Goal: Task Accomplishment & Management: Manage account settings

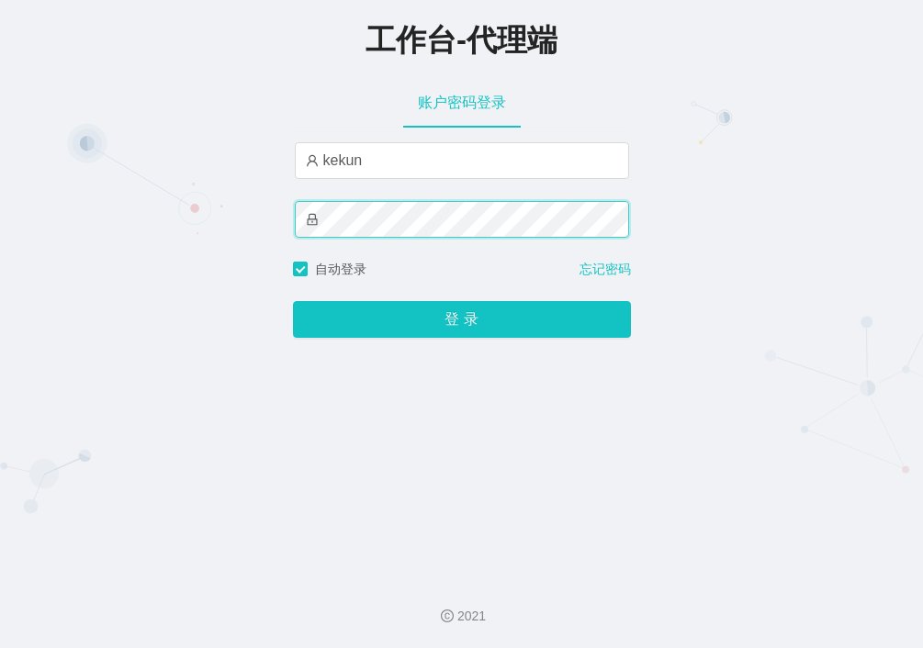
click at [293, 301] on button "登 录" at bounding box center [462, 319] width 338 height 37
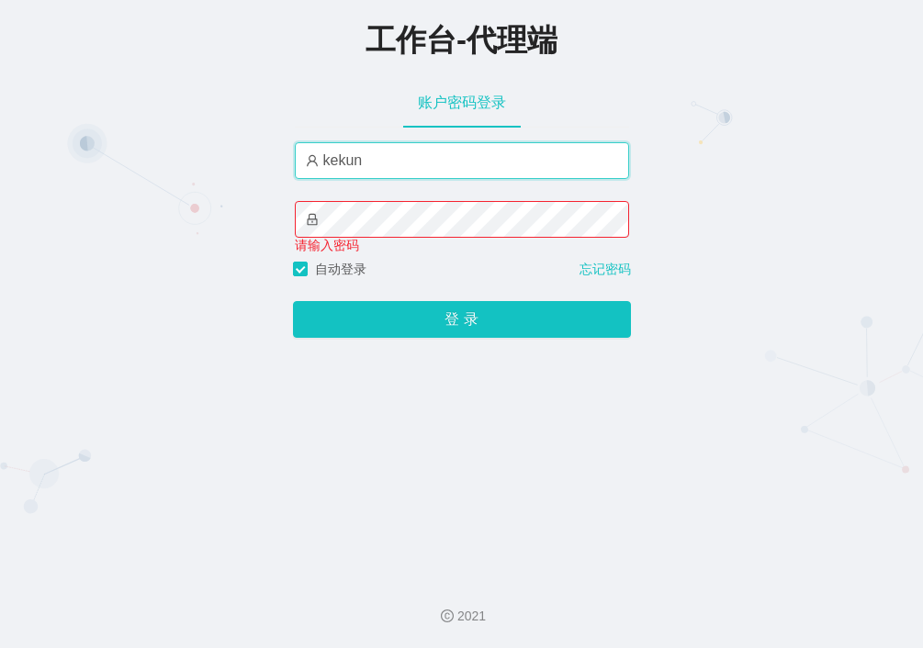
drag, startPoint x: 378, startPoint y: 163, endPoint x: 312, endPoint y: 155, distance: 66.6
click at [312, 155] on span "kekun" at bounding box center [462, 160] width 334 height 37
type input "hekun"
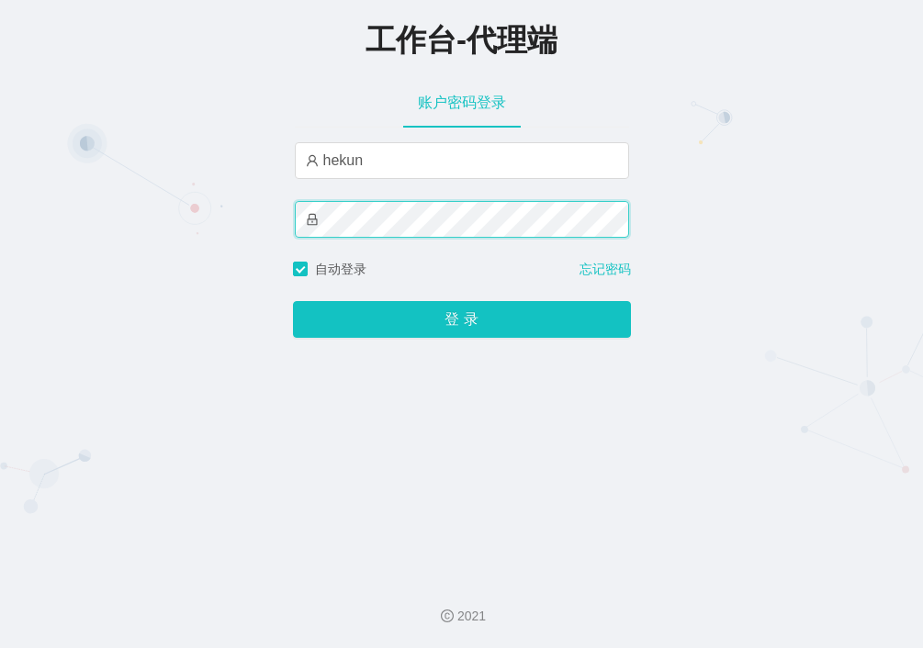
click at [293, 301] on button "登 录" at bounding box center [462, 319] width 338 height 37
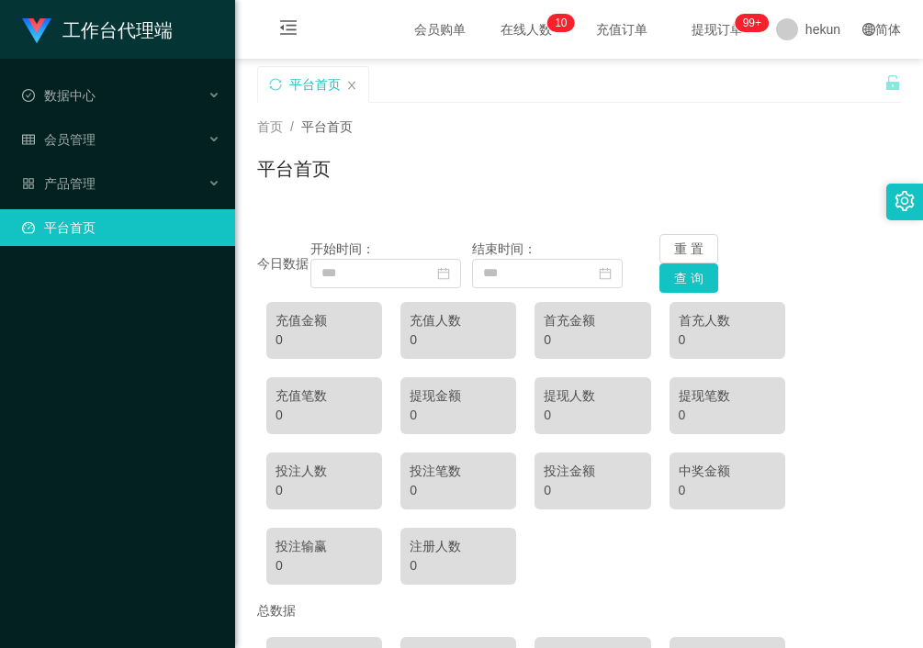
click at [272, 123] on span "首页" at bounding box center [270, 126] width 26 height 15
click at [322, 125] on span "平台首页" at bounding box center [326, 126] width 51 height 15
click at [109, 93] on div "数据中心" at bounding box center [117, 95] width 235 height 37
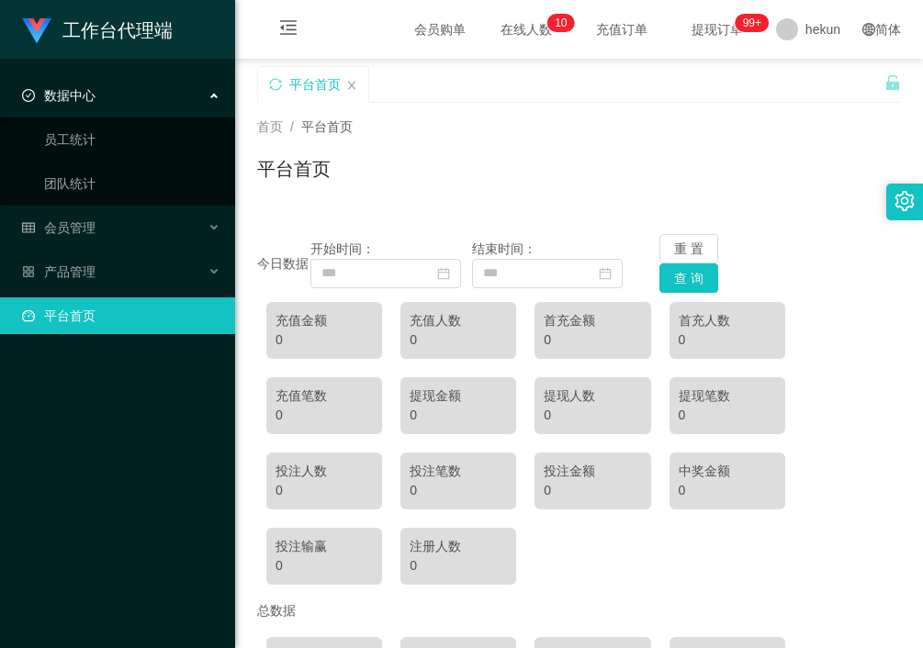
click at [89, 40] on h1 "工作台代理端" at bounding box center [117, 30] width 110 height 59
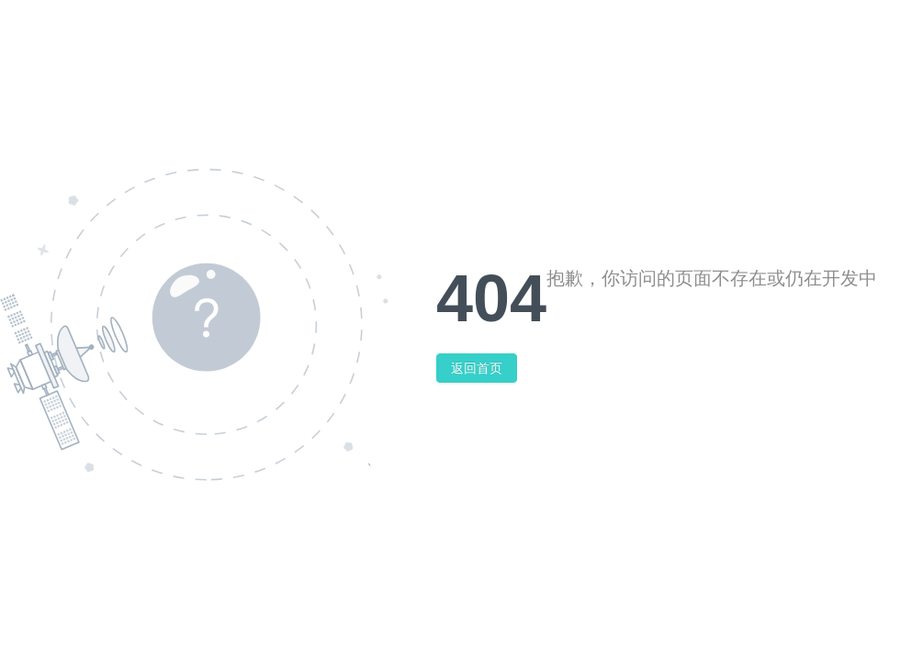
click at [490, 367] on button "返回首页" at bounding box center [476, 367] width 81 height 29
click at [488, 362] on button "返回首页" at bounding box center [476, 367] width 81 height 29
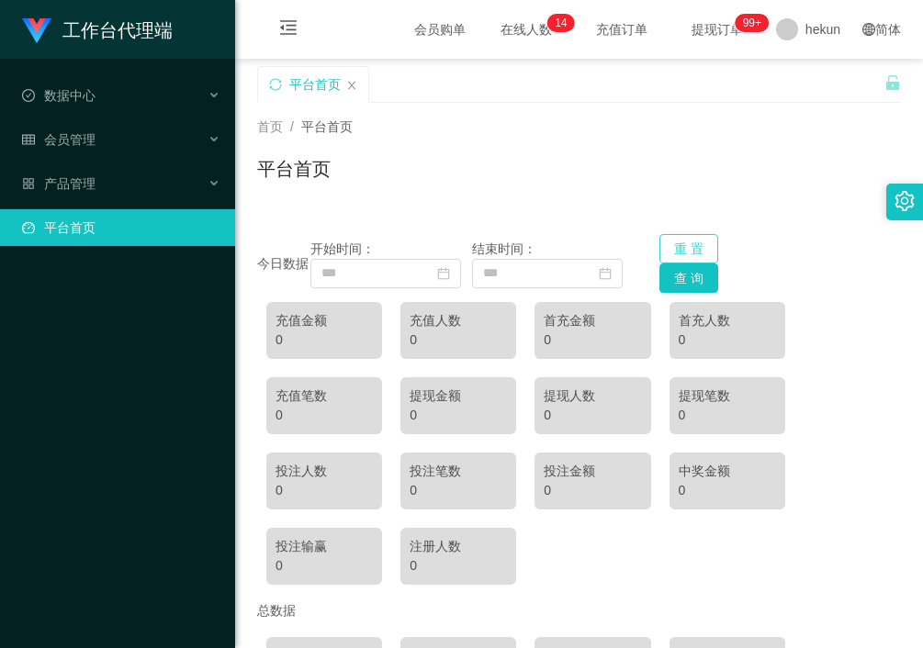
click at [700, 248] on button "重 置" at bounding box center [688, 248] width 59 height 29
